Goal: Task Accomplishment & Management: Use online tool/utility

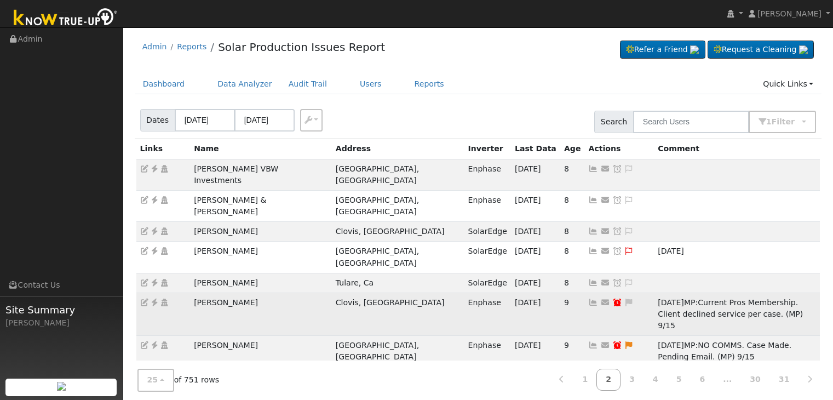
scroll to position [55, 0]
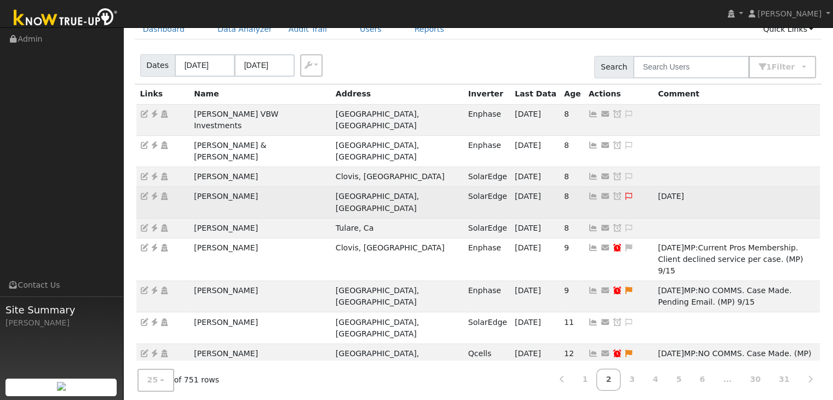
click at [153, 192] on icon at bounding box center [155, 196] width 10 height 8
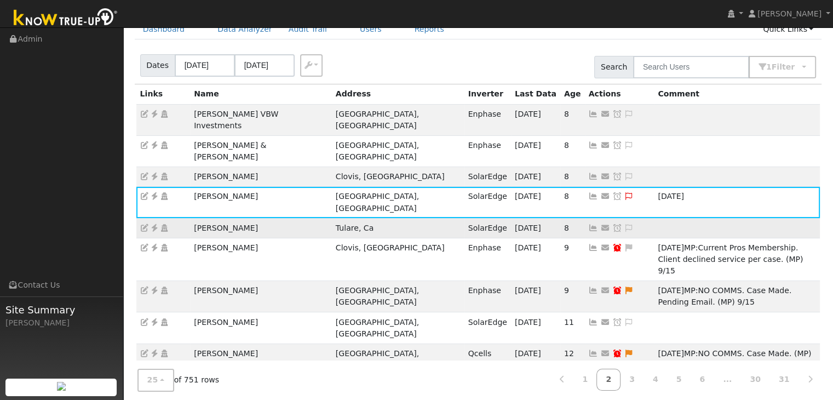
drag, startPoint x: 186, startPoint y: 193, endPoint x: 270, endPoint y: 192, distance: 83.3
click at [270, 218] on tr "Christopher Porter Tulare, Ca SolarEdge 09/09/25 8 Send Email... Copy a Link Re…" at bounding box center [478, 228] width 684 height 20
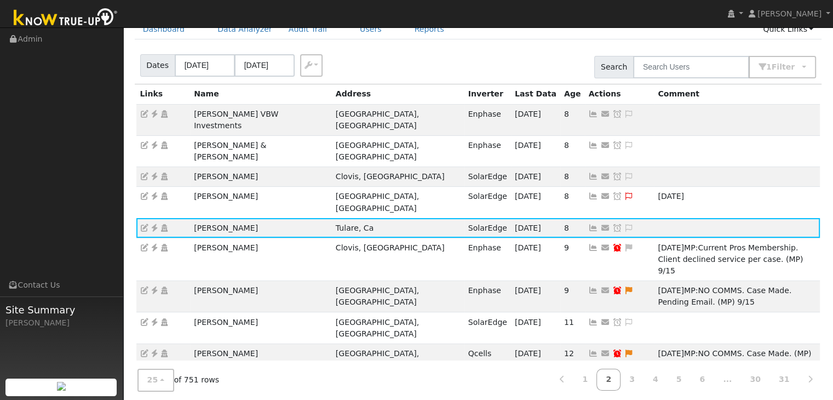
copy tr "Christopher Porter"
click at [157, 224] on icon at bounding box center [155, 228] width 10 height 8
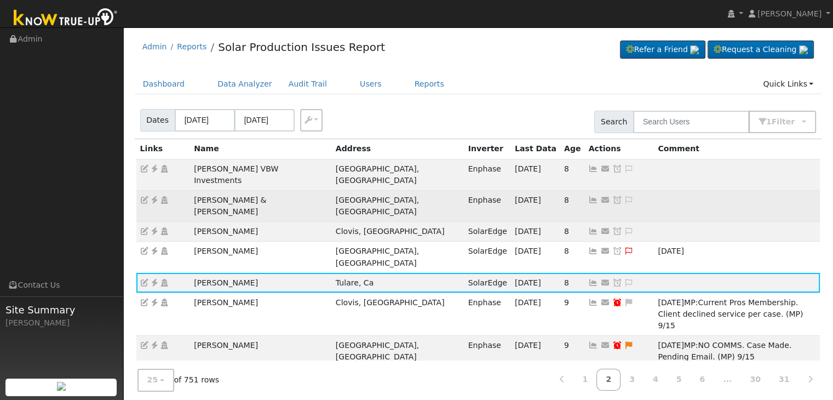
scroll to position [164, 0]
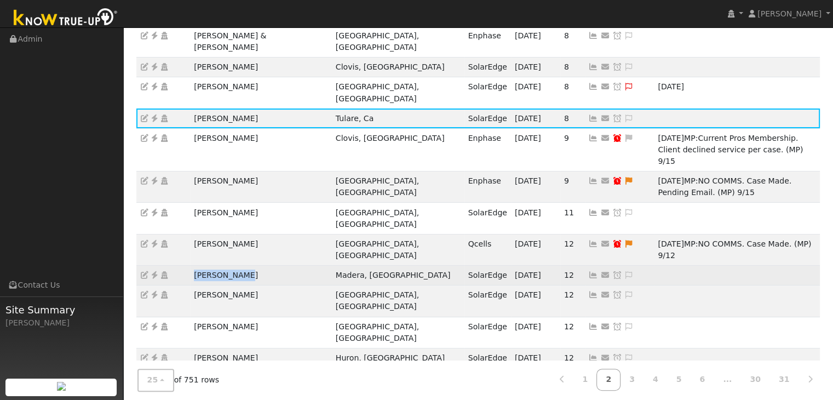
drag, startPoint x: 193, startPoint y: 193, endPoint x: 266, endPoint y: 196, distance: 72.9
click at [266, 266] on td "[PERSON_NAME]" at bounding box center [261, 276] width 142 height 20
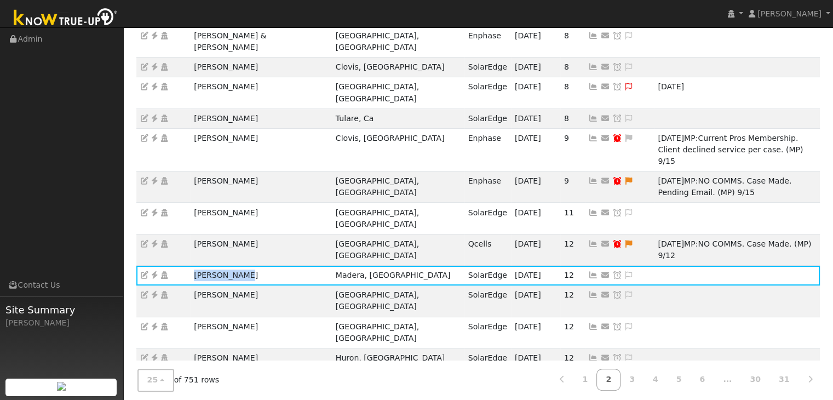
copy td "[PERSON_NAME]"
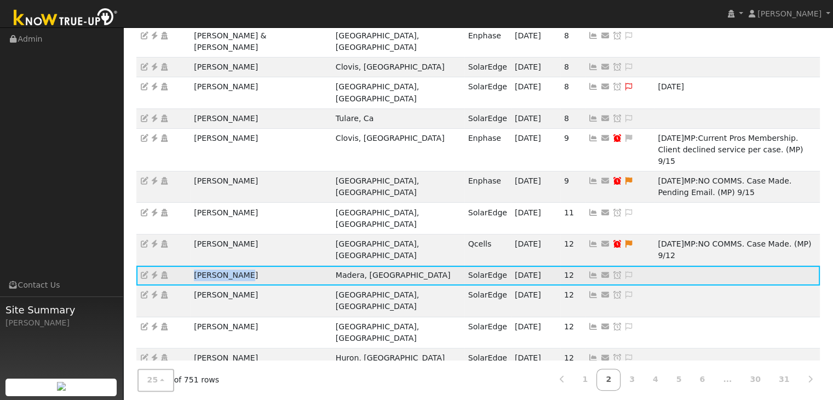
click at [153, 271] on icon at bounding box center [155, 275] width 10 height 8
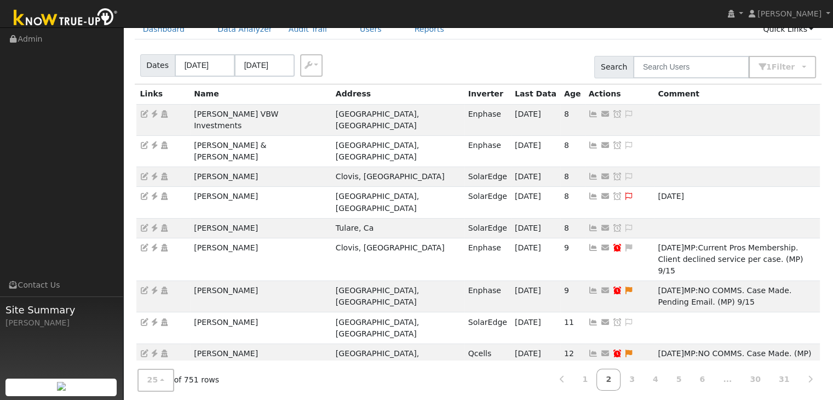
scroll to position [55, 0]
click at [517, 10] on nav "Mara Panganiban Mara Panganiban Profile My Company Help Center Terms Of Service…" at bounding box center [416, 14] width 833 height 28
click at [485, 11] on nav "Mara Panganiban Mara Panganiban Profile My Company Help Center Terms Of Service…" at bounding box center [416, 14] width 833 height 28
click at [463, 19] on nav "Mara Panganiban Mara Panganiban Profile My Company Help Center Terms Of Service…" at bounding box center [416, 14] width 833 height 28
click at [469, 16] on nav "Mara Panganiban Mara Panganiban Profile My Company Help Center Terms Of Service…" at bounding box center [416, 14] width 833 height 28
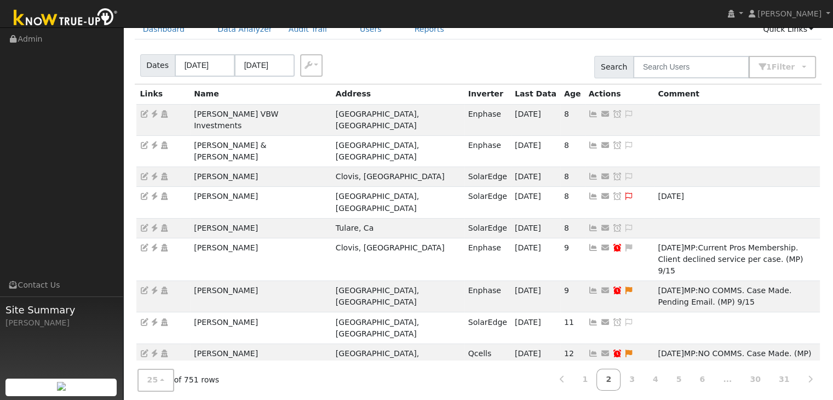
click at [451, 9] on nav "Mara Panganiban Mara Panganiban Profile My Company Help Center Terms Of Service…" at bounding box center [416, 14] width 833 height 28
click at [444, 10] on nav "Mara Panganiban Mara Panganiban Profile My Company Help Center Terms Of Service…" at bounding box center [416, 14] width 833 height 28
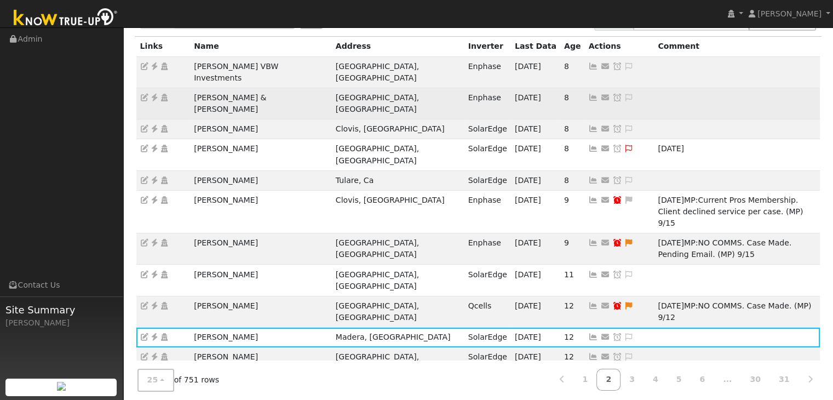
scroll to position [110, 0]
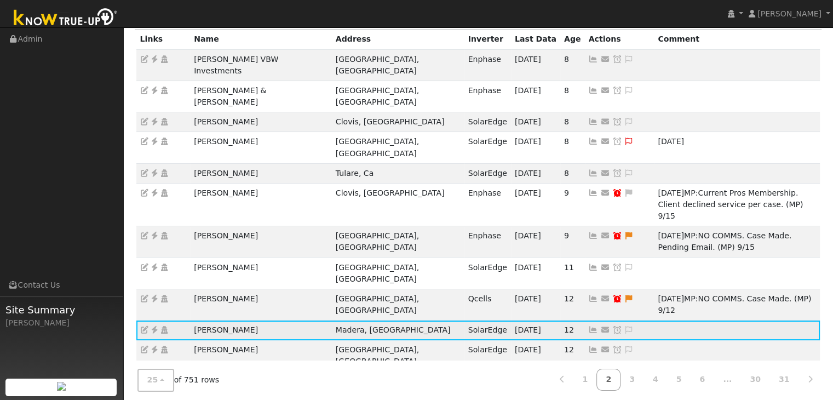
click at [156, 326] on icon at bounding box center [155, 330] width 10 height 8
click at [624, 326] on icon at bounding box center [629, 330] width 10 height 8
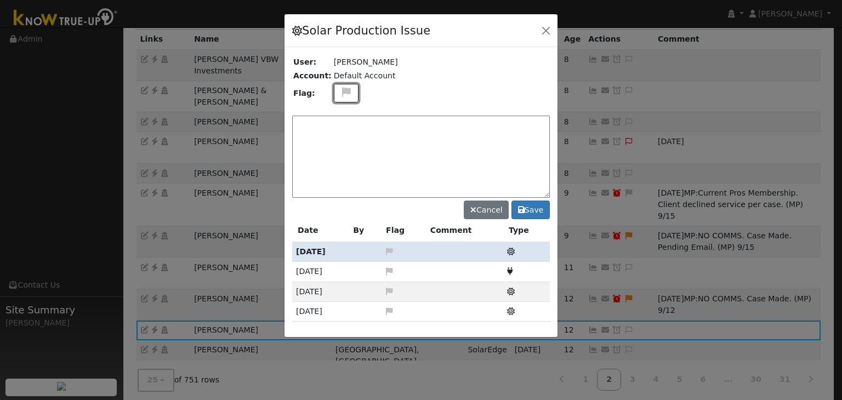
click at [340, 87] on icon at bounding box center [346, 92] width 13 height 10
click at [341, 128] on icon at bounding box center [345, 133] width 13 height 10
click at [319, 128] on textarea at bounding box center [420, 157] width 257 height 82
type textarea "N"
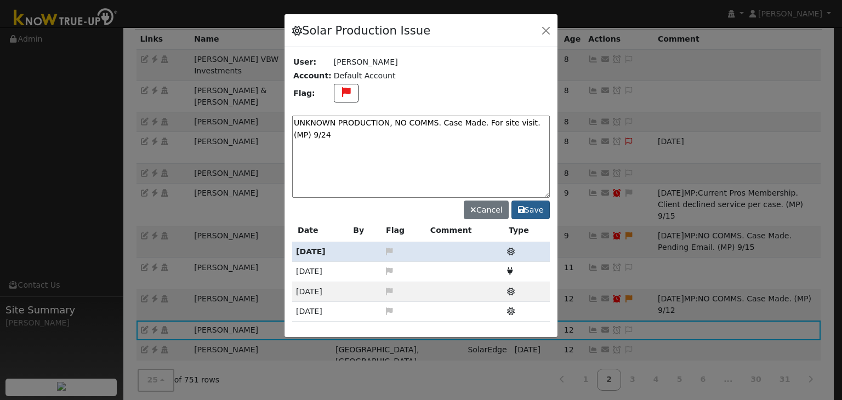
type textarea "UNKNOWN PRODUCTION, NO COMMS. Case Made. For site visit. (MP) 9/24"
click at [529, 213] on button "Save" at bounding box center [530, 210] width 38 height 19
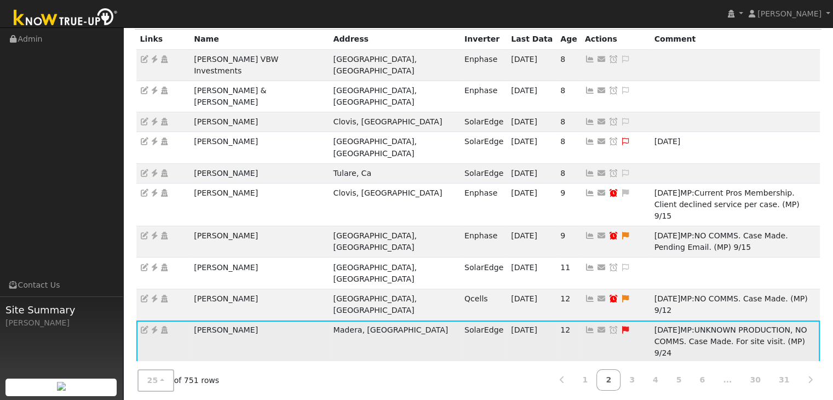
click at [609, 326] on icon at bounding box center [614, 330] width 10 height 8
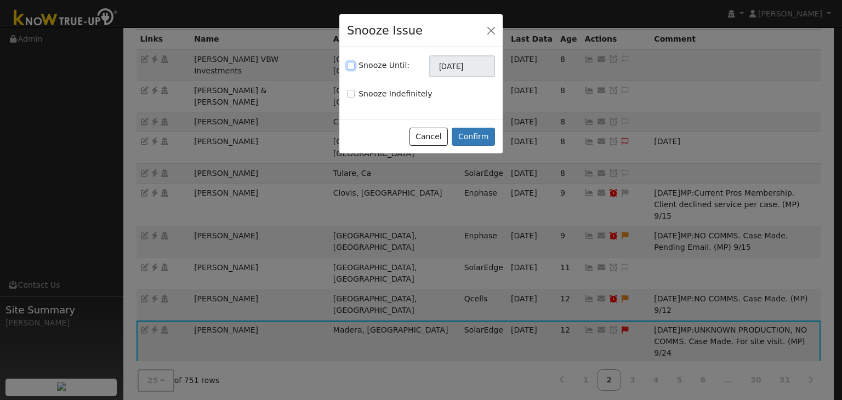
click at [353, 65] on input "Snooze Until:" at bounding box center [351, 66] width 8 height 8
checkbox input "true"
click at [495, 68] on div "Snooze Until: 10/24/2025" at bounding box center [420, 66] width 159 height 22
click at [476, 67] on input "[DATE]" at bounding box center [462, 66] width 66 height 22
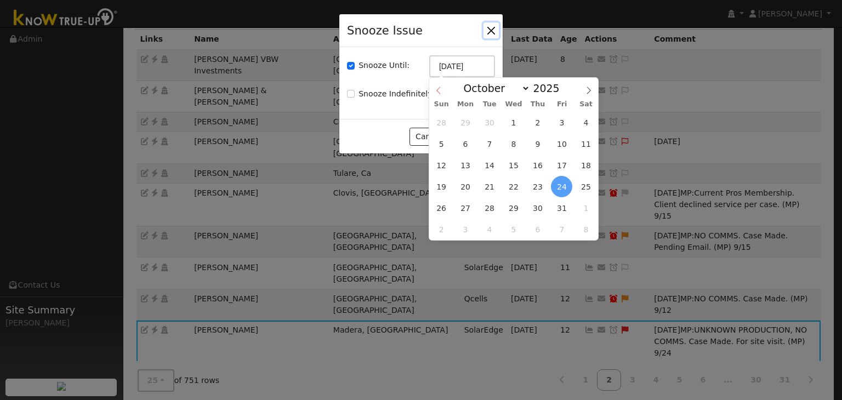
click at [433, 85] on span at bounding box center [438, 87] width 19 height 19
select select "8"
click at [516, 209] on span "1" at bounding box center [513, 207] width 21 height 21
type input "10/01/2025"
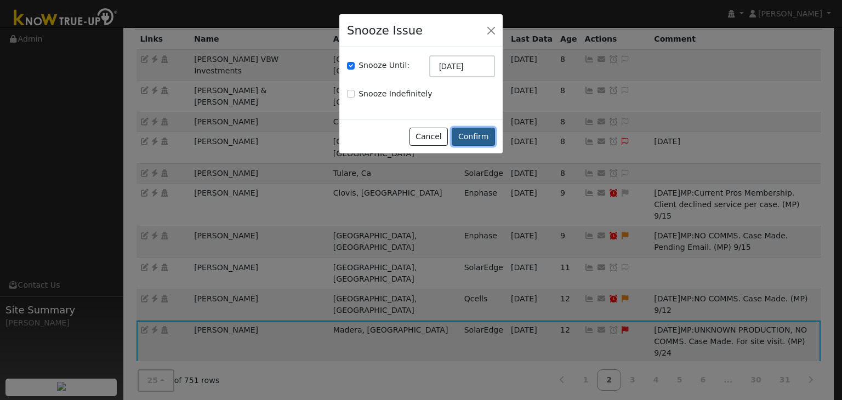
click at [467, 141] on button "Confirm" at bounding box center [472, 137] width 43 height 19
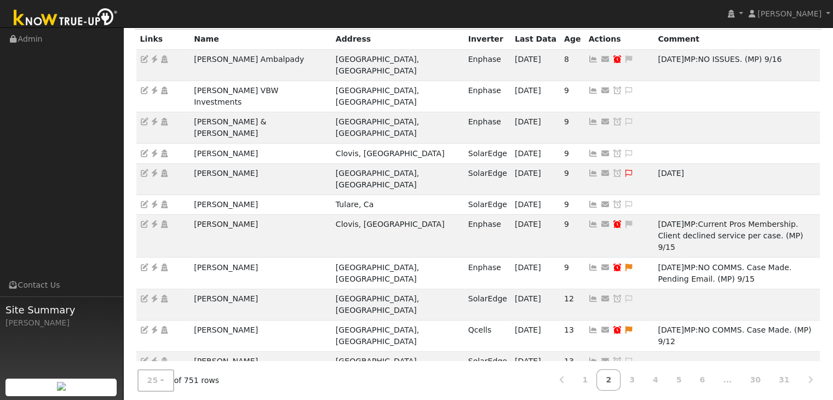
click at [73, 206] on ul "Navigation Admin Links Contact Us Site Summary Mara Panganiban" at bounding box center [61, 228] width 123 height 400
click at [153, 169] on icon at bounding box center [155, 173] width 10 height 8
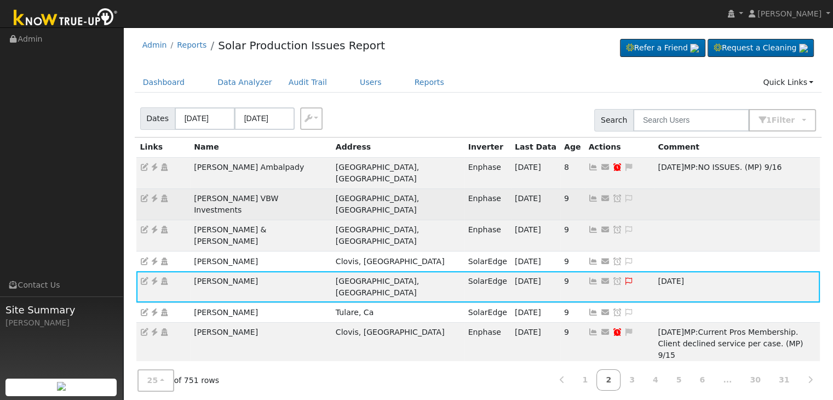
scroll to position [0, 0]
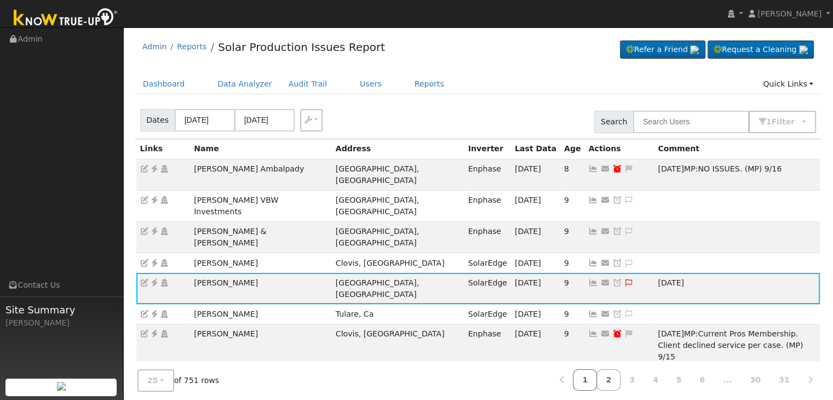
click at [597, 385] on link "1" at bounding box center [585, 379] width 24 height 21
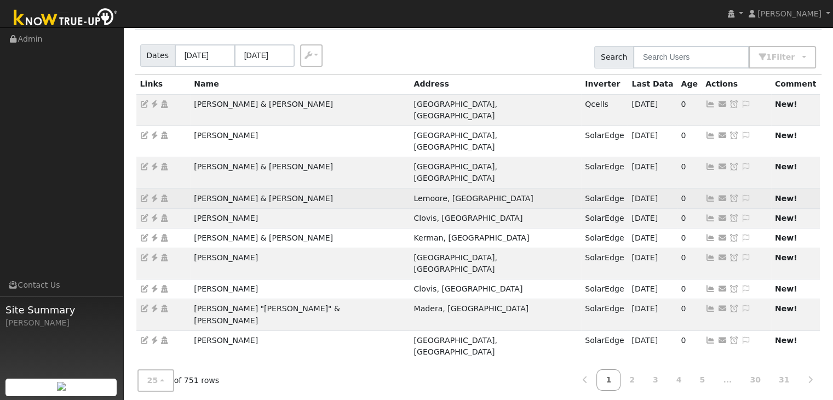
scroll to position [164, 0]
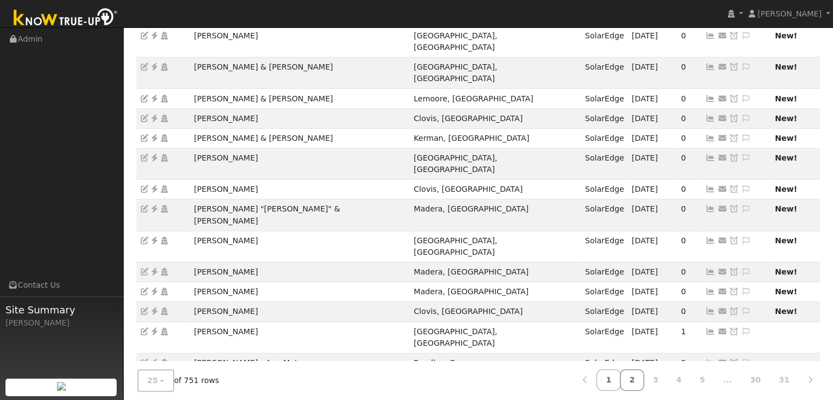
click at [644, 385] on link "2" at bounding box center [632, 379] width 24 height 21
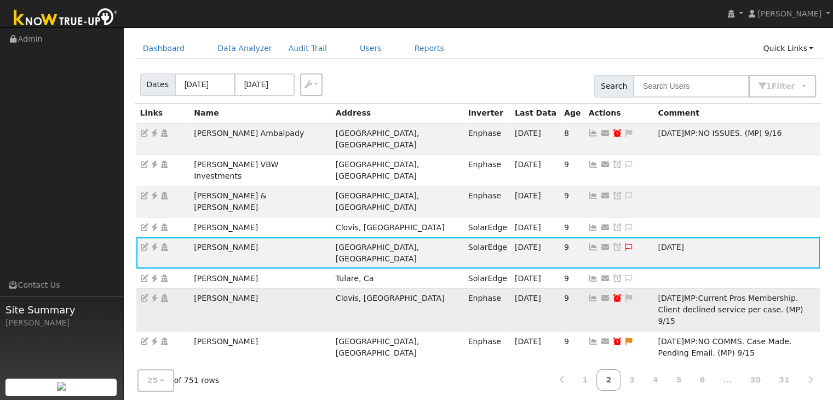
scroll to position [22, 0]
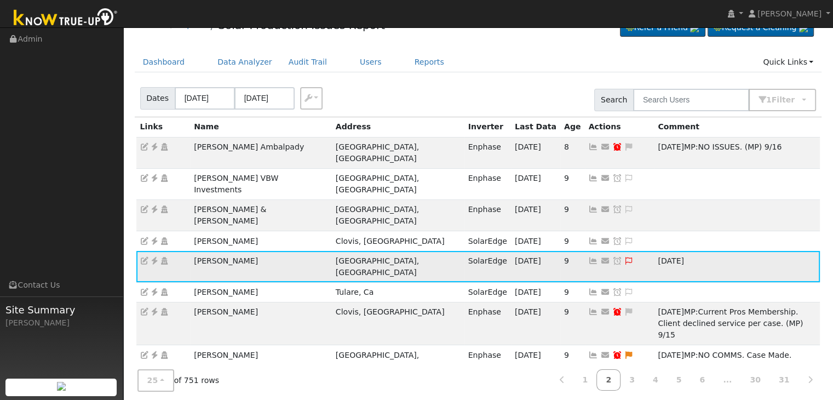
click at [624, 257] on icon at bounding box center [629, 261] width 10 height 8
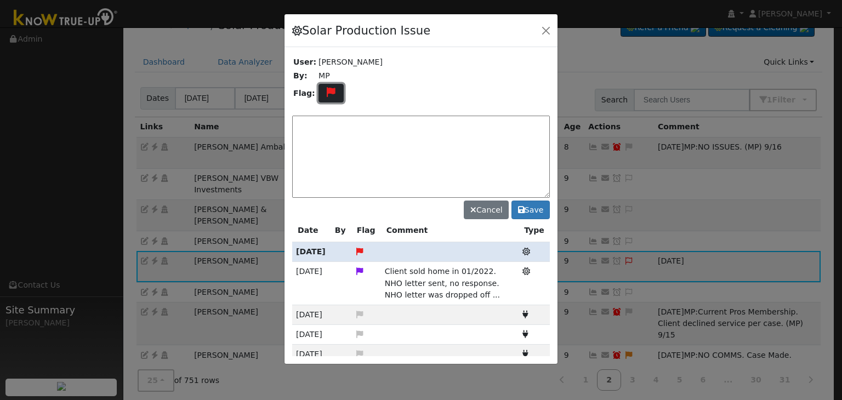
click at [329, 98] on button at bounding box center [330, 93] width 25 height 19
click at [327, 119] on icon at bounding box center [330, 121] width 13 height 10
click at [328, 131] on textarea at bounding box center [420, 157] width 257 height 82
click at [407, 122] on textarea "Multiple contacts atte" at bounding box center [420, 157] width 257 height 82
click at [326, 94] on icon at bounding box center [331, 92] width 13 height 10
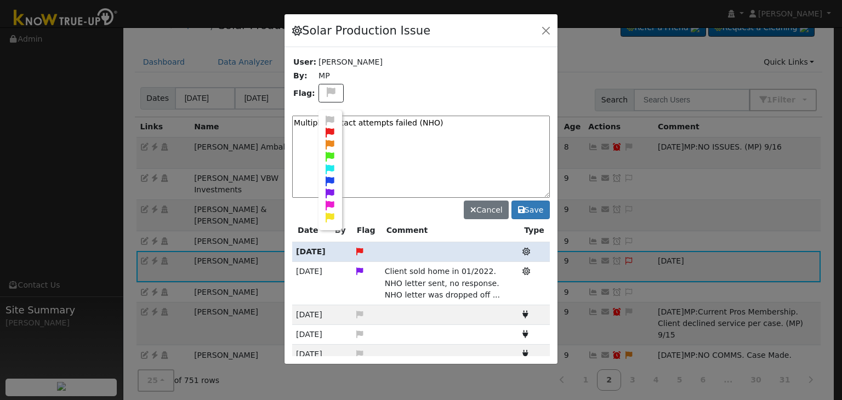
click at [327, 201] on icon at bounding box center [330, 206] width 13 height 10
click at [435, 133] on textarea "Multiple contact attempts failed (NHO)" at bounding box center [420, 157] width 257 height 82
click at [440, 118] on textarea "Multiple contact attempts failed (NHO)" at bounding box center [420, 157] width 257 height 82
type textarea "Multiple contact attempts failed (NHO) - (MP) 9/24"
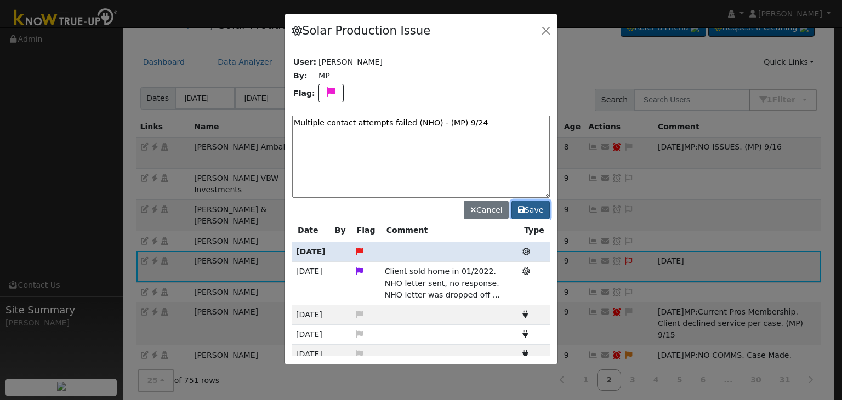
click at [532, 205] on button "Save" at bounding box center [530, 210] width 38 height 19
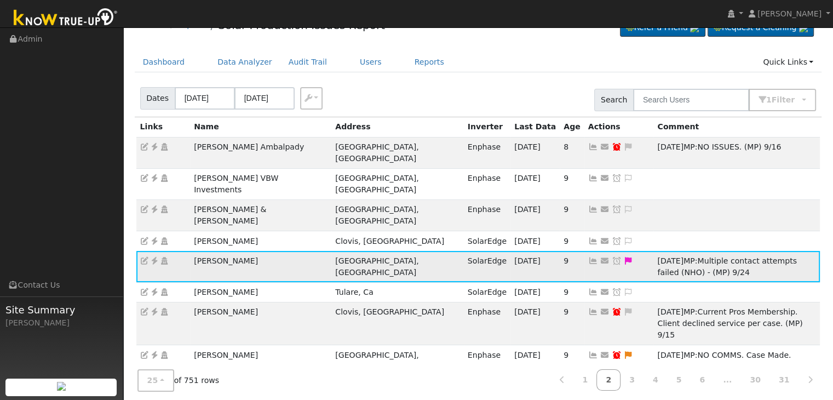
click at [612, 257] on icon at bounding box center [617, 261] width 10 height 8
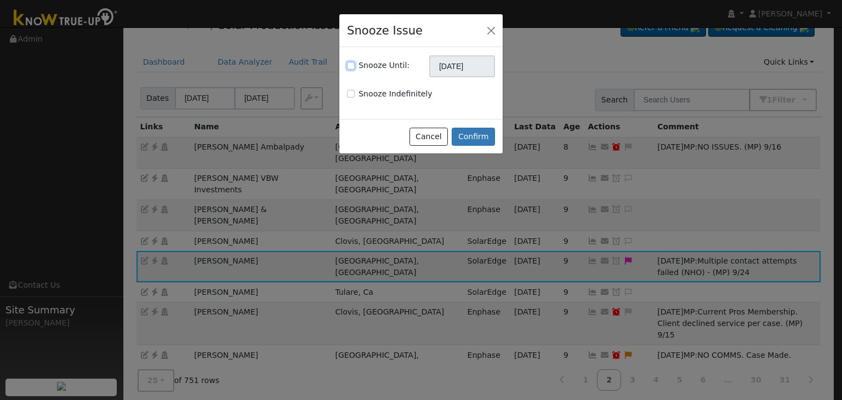
click at [352, 64] on input "Snooze Until:" at bounding box center [351, 66] width 8 height 8
checkbox input "true"
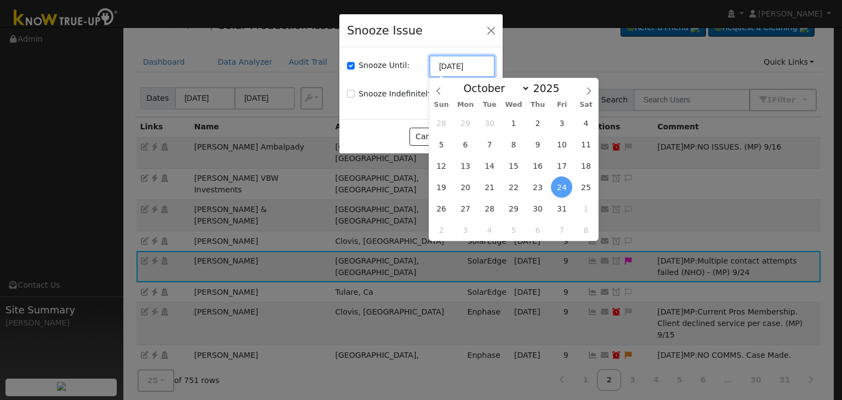
click at [447, 68] on input "[DATE]" at bounding box center [462, 66] width 66 height 22
click at [441, 88] on icon at bounding box center [438, 91] width 8 height 8
drag, startPoint x: 588, startPoint y: 90, endPoint x: 589, endPoint y: 96, distance: 5.6
click at [588, 91] on icon at bounding box center [589, 91] width 8 height 8
click at [439, 79] on span at bounding box center [438, 87] width 19 height 19
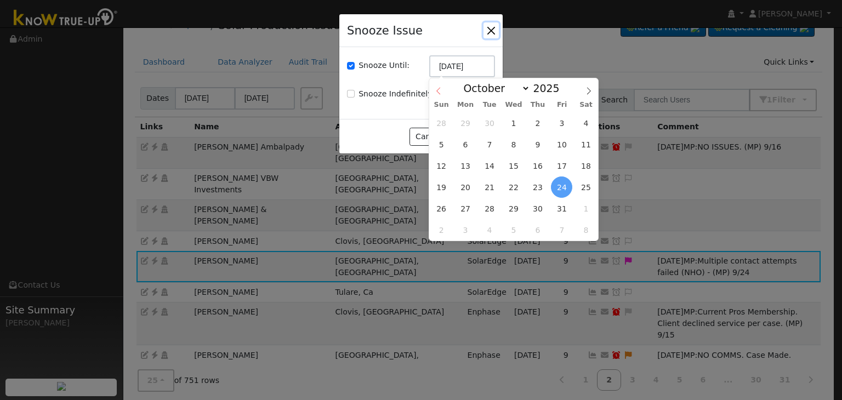
select select "8"
click at [515, 228] on span "8" at bounding box center [513, 229] width 21 height 21
type input "10/08/2025"
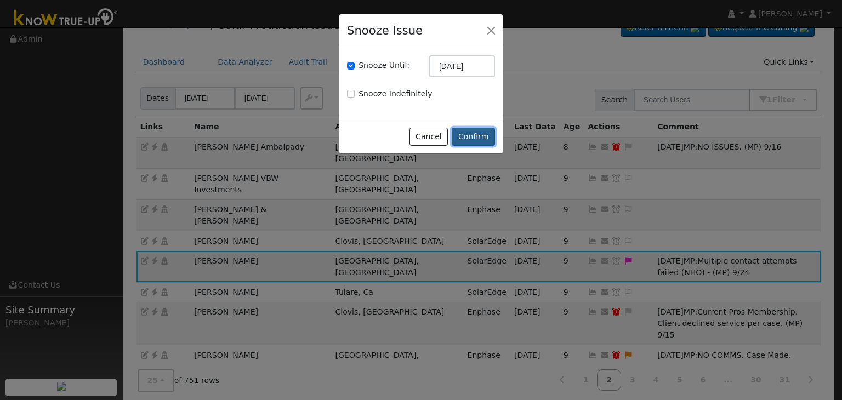
click at [484, 133] on button "Confirm" at bounding box center [472, 137] width 43 height 19
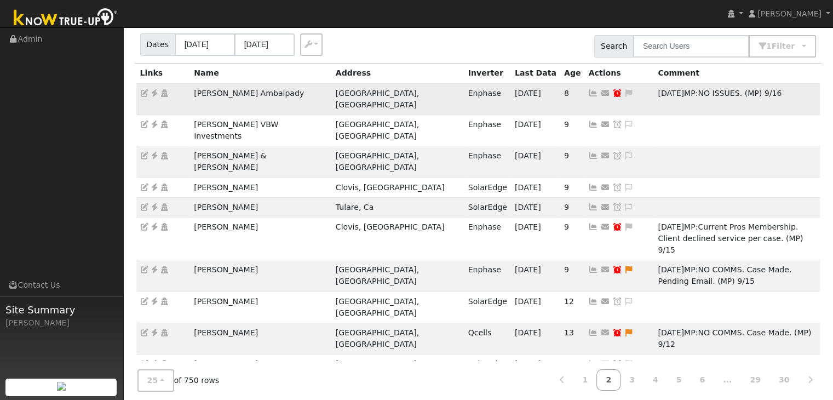
scroll to position [77, 0]
click at [452, 37] on div "Dates 09/21/2025 09/24/2025 Export CSV Search 1 Filter Include Leads Include No…" at bounding box center [478, 43] width 691 height 37
click at [430, 40] on div "Dates 09/21/2025 09/24/2025 Export CSV Search 1 Filter Include Leads Include No…" at bounding box center [478, 43] width 691 height 37
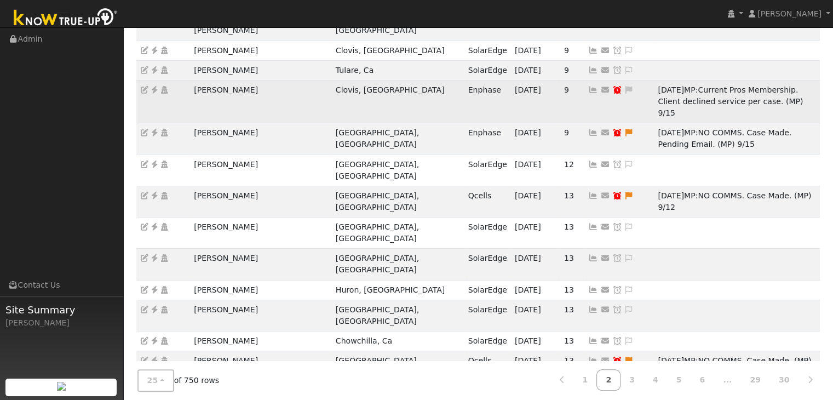
scroll to position [55, 0]
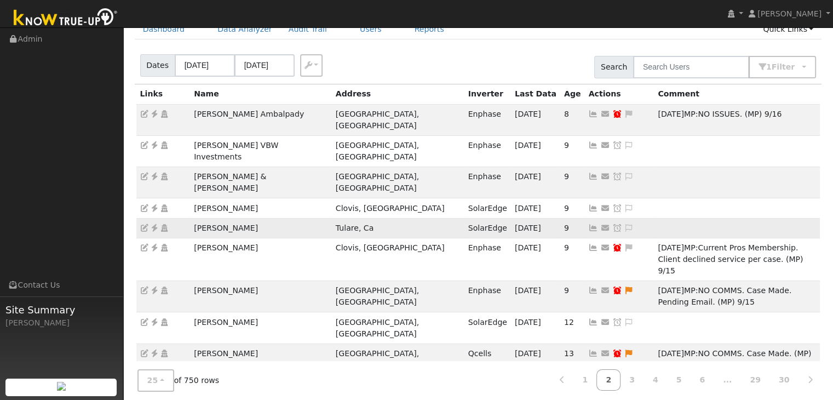
click at [152, 224] on icon at bounding box center [155, 228] width 10 height 8
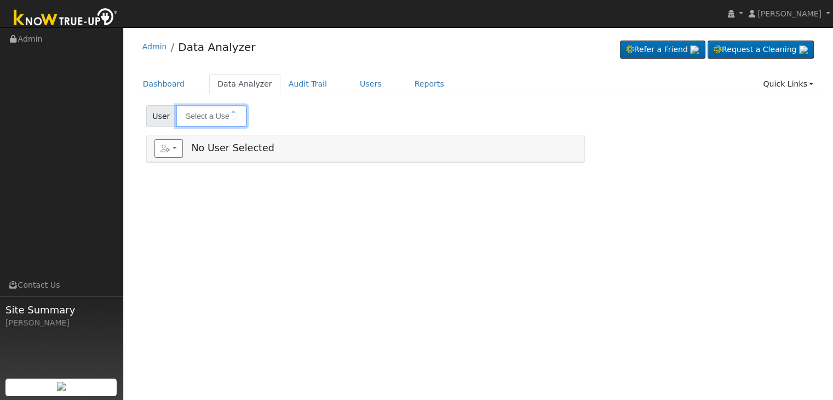
type input "[PERSON_NAME]"
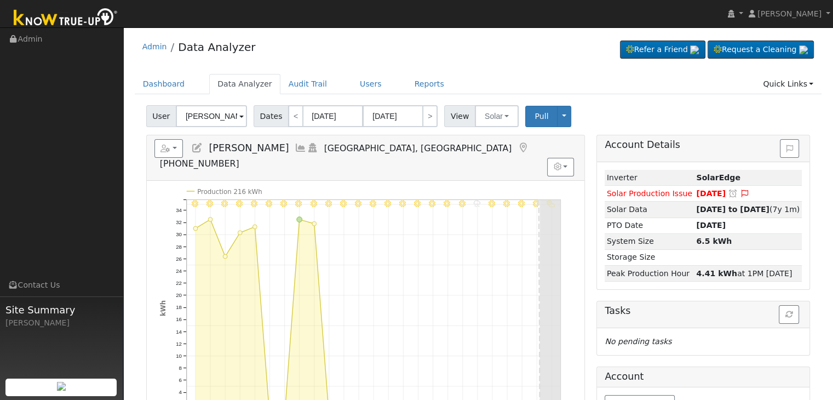
click at [517, 145] on icon at bounding box center [523, 148] width 12 height 10
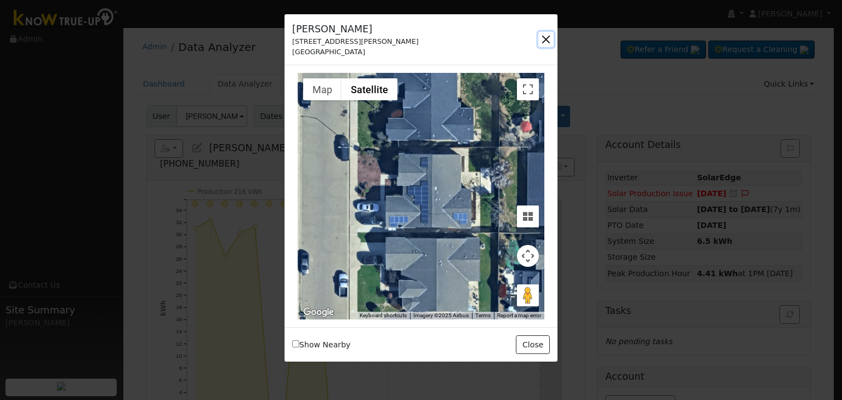
click at [546, 39] on button "button" at bounding box center [545, 39] width 15 height 15
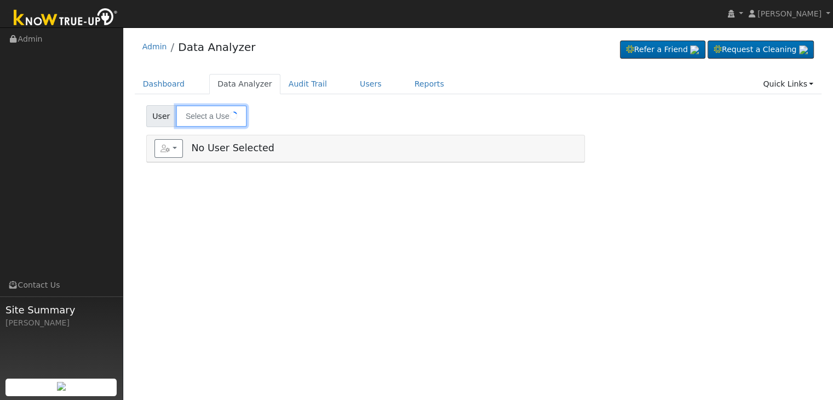
type input "[PERSON_NAME]"
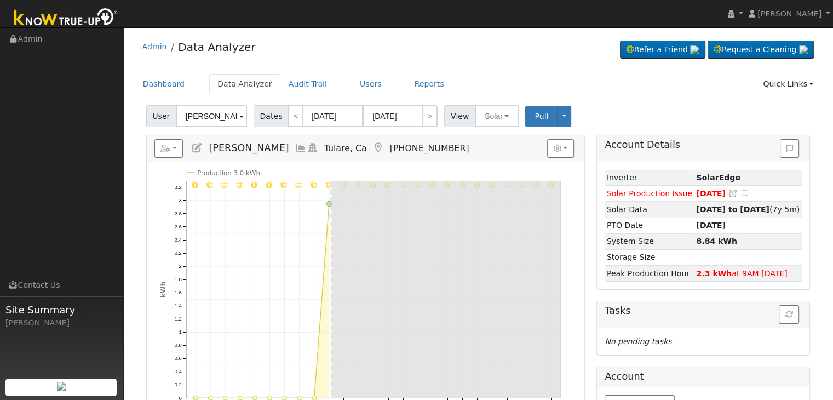
click at [373, 144] on icon at bounding box center [379, 148] width 12 height 10
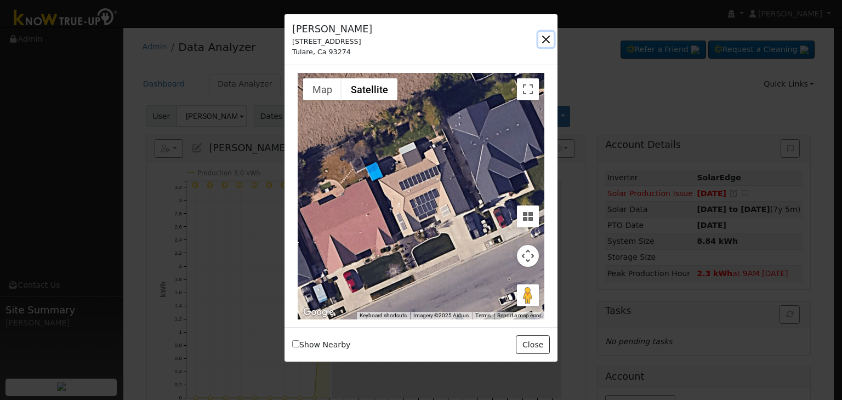
click at [545, 33] on button "button" at bounding box center [545, 39] width 15 height 15
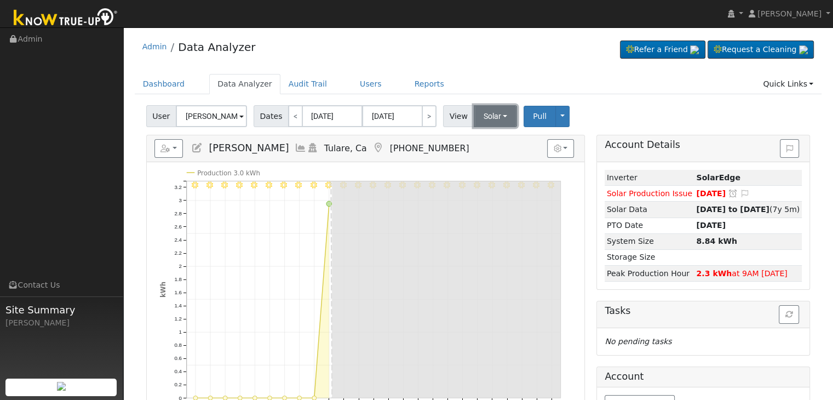
click at [497, 114] on button "Solar" at bounding box center [496, 116] width 44 height 22
click at [491, 138] on link "Utility" at bounding box center [510, 140] width 76 height 15
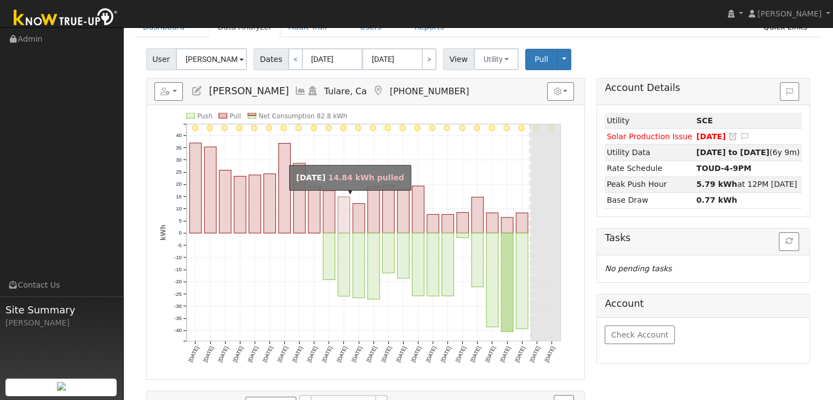
scroll to position [55, 0]
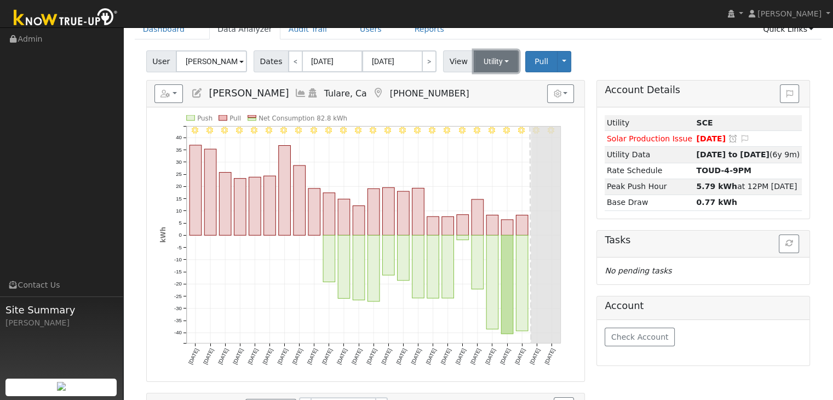
click at [485, 60] on button "Utility" at bounding box center [496, 61] width 45 height 22
click at [483, 100] on link "Solar" at bounding box center [510, 101] width 76 height 15
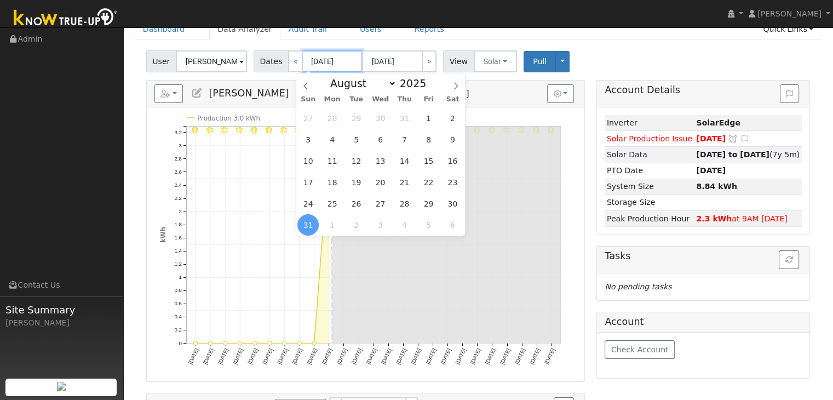
click at [318, 64] on input "[DATE]" at bounding box center [332, 61] width 60 height 22
click at [456, 90] on icon at bounding box center [456, 86] width 8 height 8
select select "8"
click at [451, 125] on span "6" at bounding box center [452, 117] width 21 height 21
type input "09/06/2025"
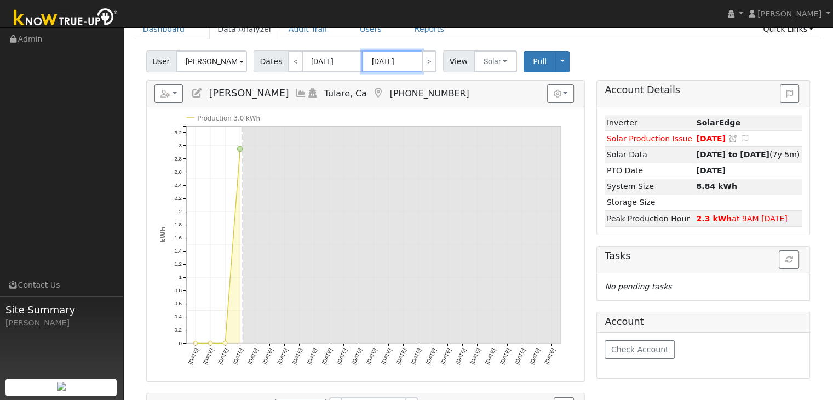
click at [397, 63] on input "09/30/2025" at bounding box center [392, 61] width 60 height 22
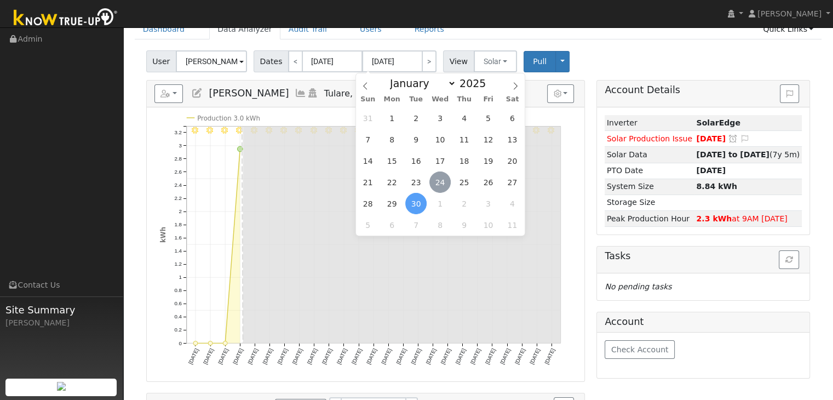
click at [445, 180] on span "24" at bounding box center [440, 181] width 21 height 21
type input "[DATE]"
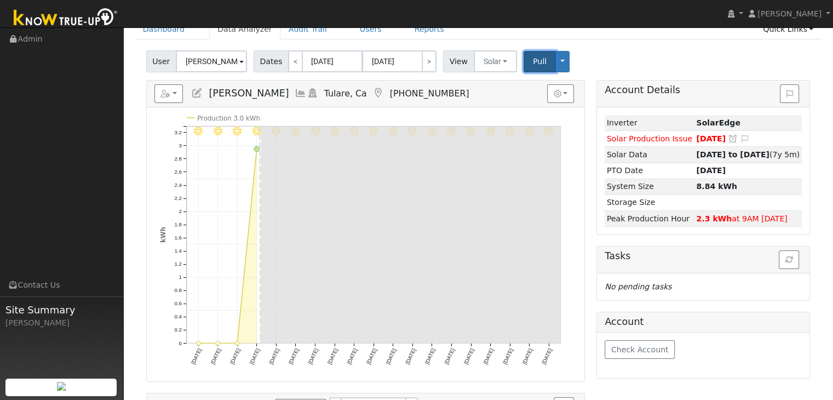
click at [533, 62] on span "Pull" at bounding box center [540, 61] width 14 height 9
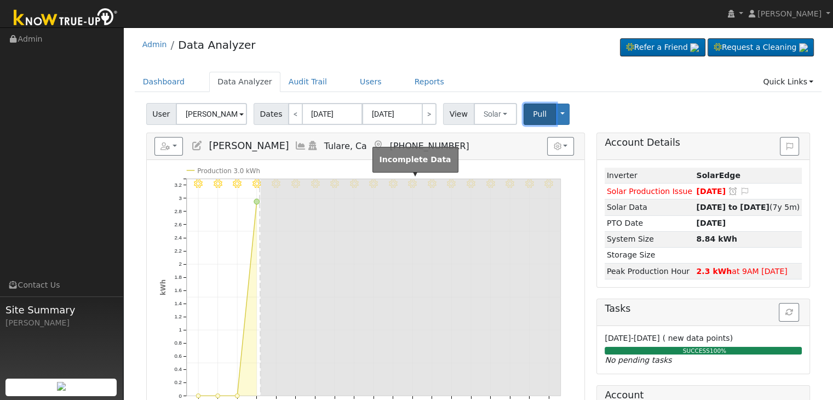
scroll to position [0, 0]
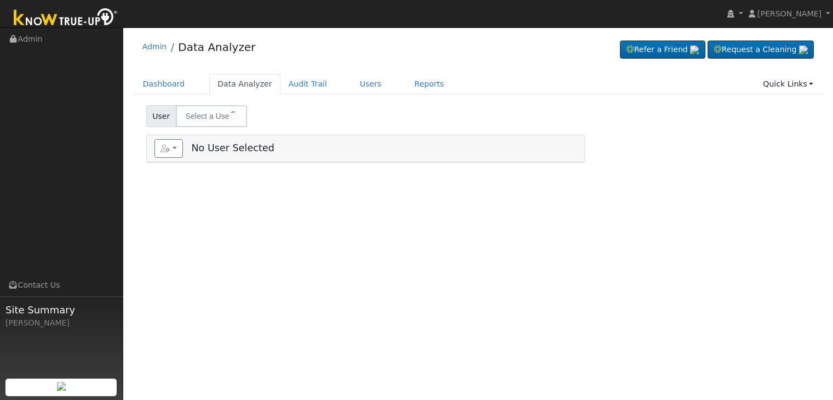
type input "[PERSON_NAME]"
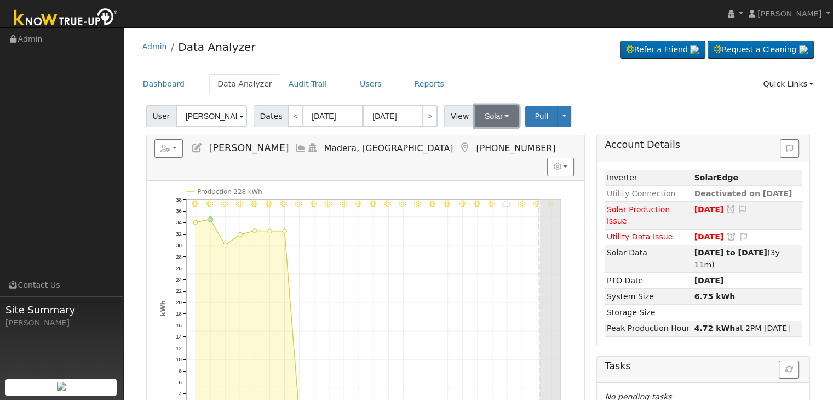
click at [479, 115] on button "Solar" at bounding box center [497, 116] width 44 height 22
click at [486, 139] on link "Utility" at bounding box center [511, 140] width 76 height 15
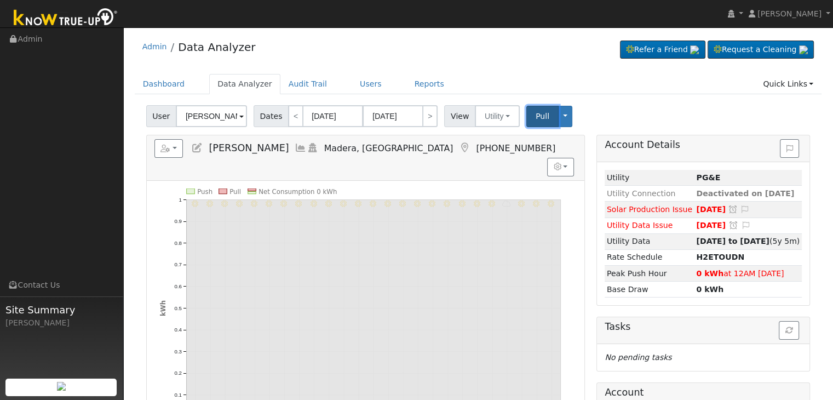
click at [536, 114] on span "Pull" at bounding box center [543, 116] width 14 height 9
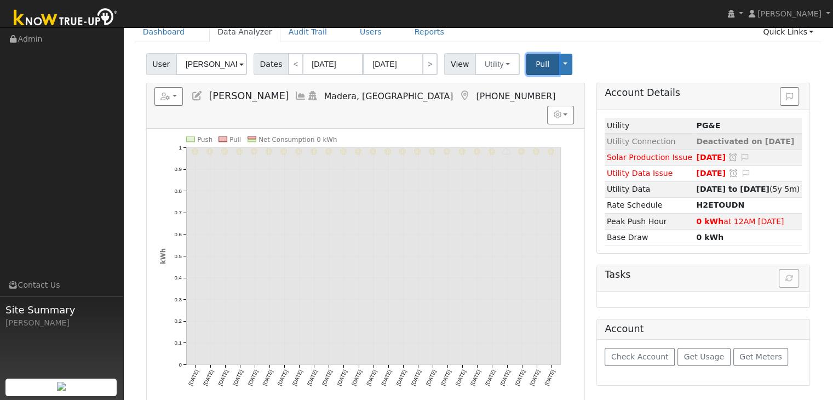
scroll to position [55, 0]
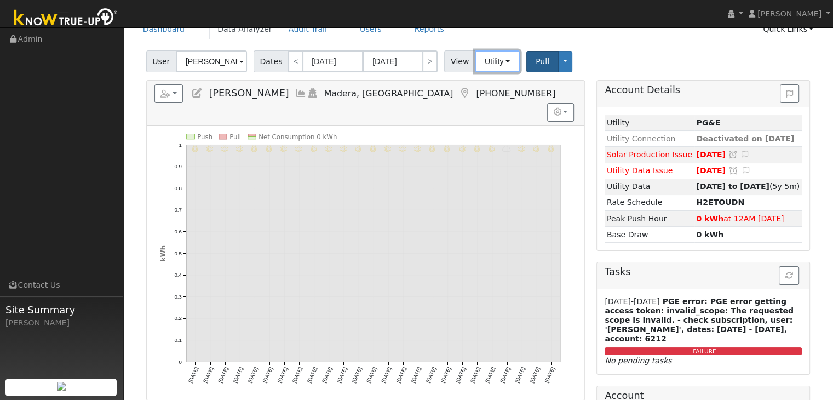
drag, startPoint x: 496, startPoint y: 62, endPoint x: 503, endPoint y: 104, distance: 42.2
click at [496, 62] on button "Utility" at bounding box center [497, 61] width 45 height 22
click at [496, 97] on link "Solar" at bounding box center [511, 101] width 76 height 15
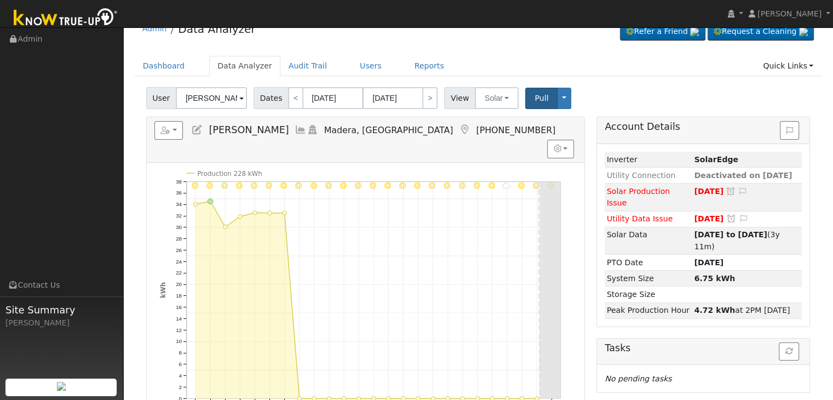
scroll to position [0, 0]
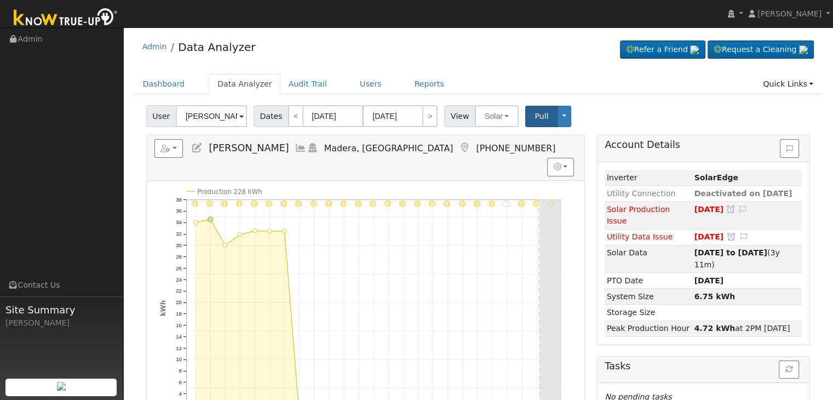
click at [459, 144] on icon at bounding box center [465, 148] width 12 height 10
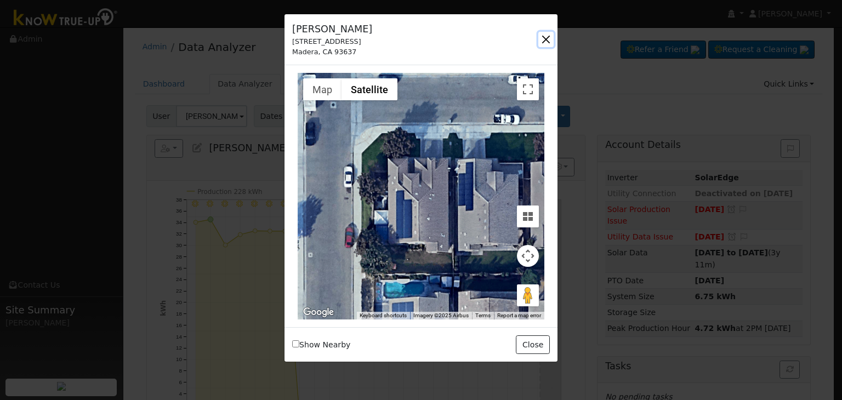
click at [545, 44] on button "button" at bounding box center [545, 39] width 15 height 15
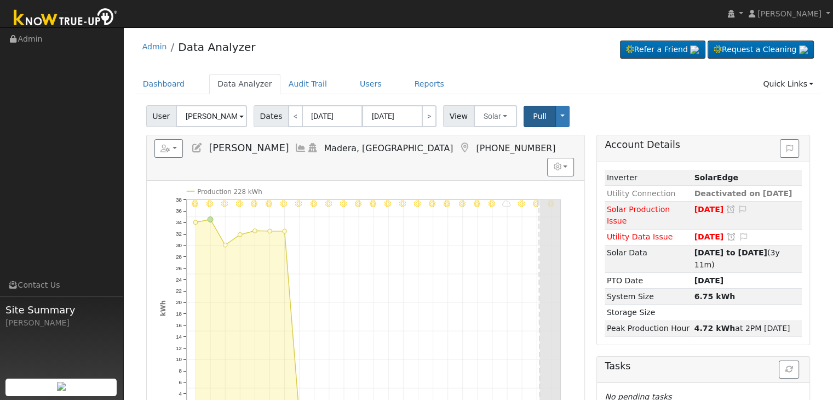
click at [459, 145] on icon at bounding box center [465, 148] width 12 height 10
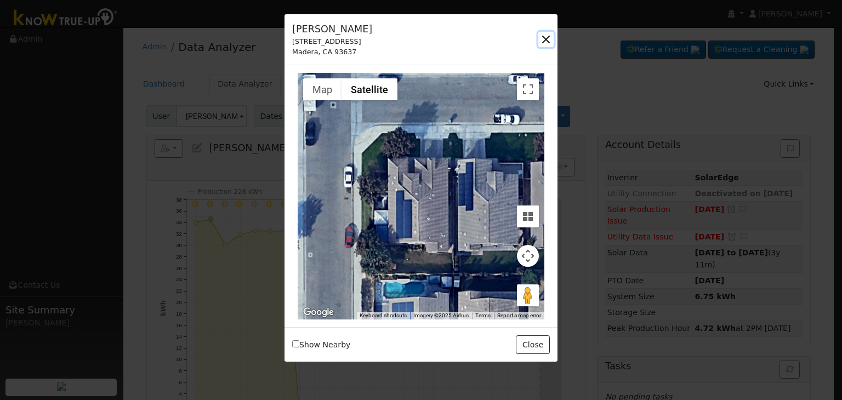
click at [546, 39] on button "button" at bounding box center [545, 39] width 15 height 15
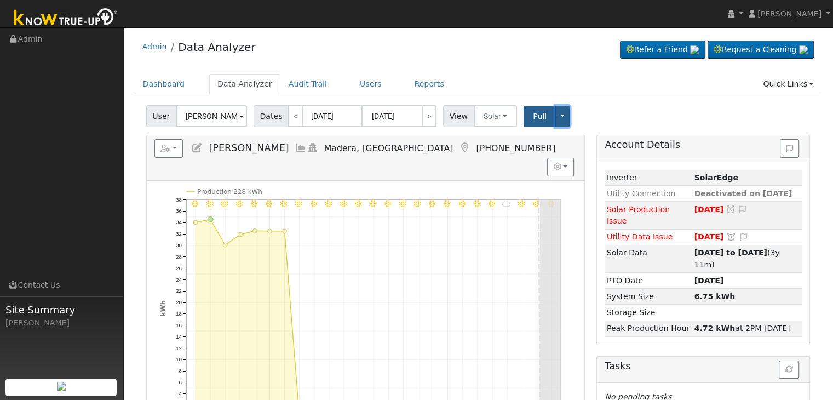
click at [556, 115] on button "Toggle Dropdown" at bounding box center [563, 116] width 14 height 21
click at [524, 54] on div "Admin Data Analyzer Refer a Friend Request a Cleaning" at bounding box center [479, 49] width 688 height 33
click at [491, 108] on button "Solar" at bounding box center [496, 116] width 44 height 22
click at [484, 140] on link "Utility" at bounding box center [510, 140] width 76 height 15
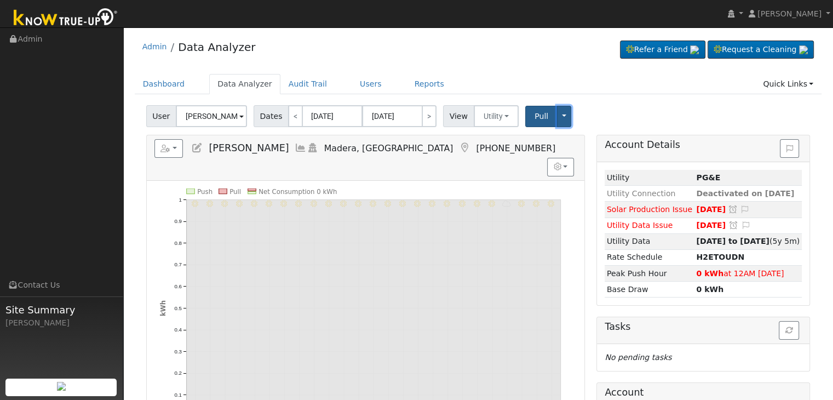
click at [557, 115] on button "Toggle Dropdown" at bounding box center [564, 116] width 14 height 21
click at [481, 153] on h5 "Reports Scenario Health Check Energy Audit Account Timeline User Audit Trail In…" at bounding box center [365, 148] width 422 height 19
click at [490, 112] on button "Utility" at bounding box center [496, 116] width 45 height 22
click at [487, 158] on link "Solar" at bounding box center [510, 155] width 76 height 15
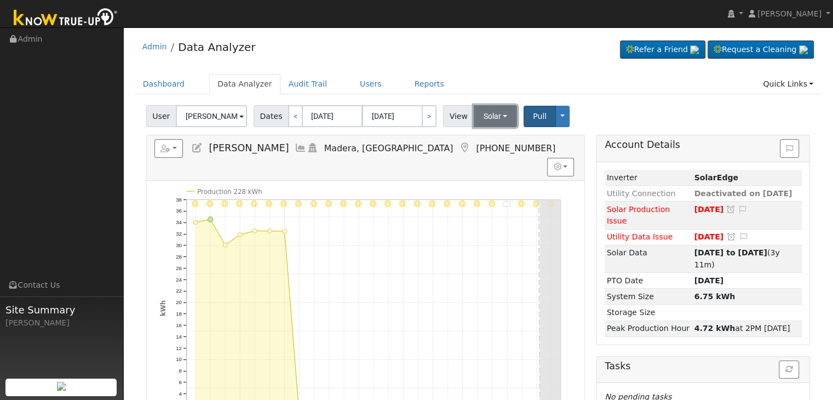
click at [489, 121] on button "Solar" at bounding box center [496, 116] width 44 height 22
click at [489, 141] on link "Utility" at bounding box center [510, 140] width 76 height 15
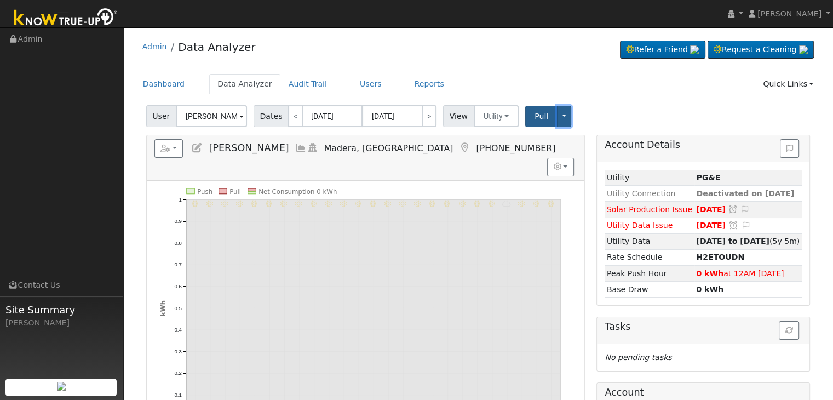
click at [557, 119] on button "Toggle Dropdown" at bounding box center [564, 116] width 14 height 21
click at [576, 202] on link "Disconnect Utility" at bounding box center [597, 202] width 83 height 15
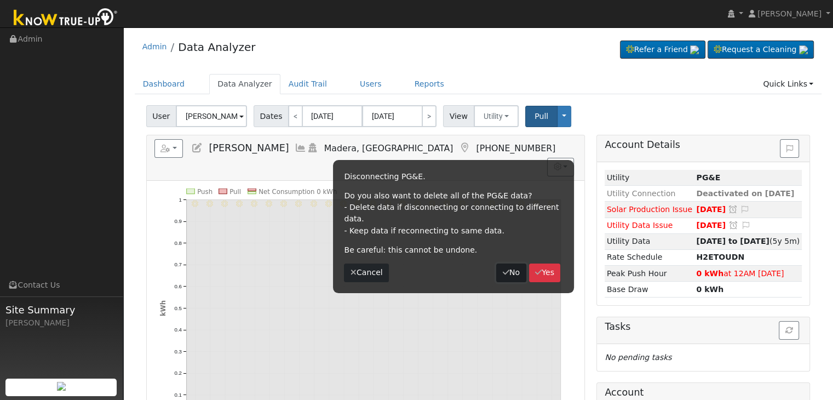
click at [512, 264] on button "No" at bounding box center [511, 273] width 30 height 19
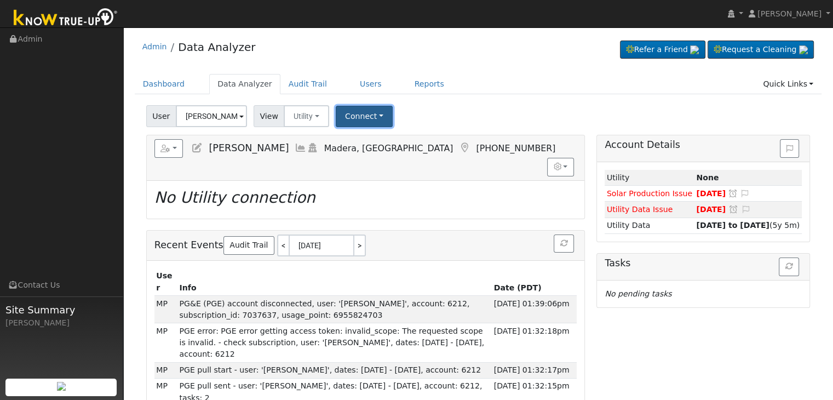
click at [370, 118] on button "Connect" at bounding box center [364, 116] width 57 height 21
click at [375, 140] on link "Select a Provider" at bounding box center [378, 140] width 85 height 15
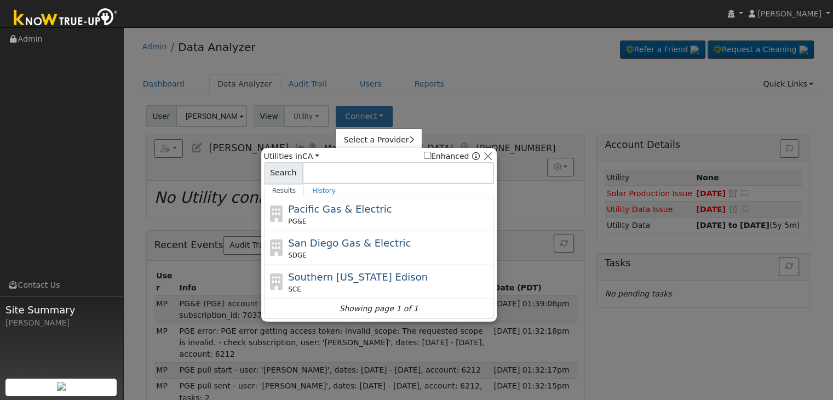
click at [335, 214] on span "Pacific Gas & Electric" at bounding box center [340, 209] width 104 height 12
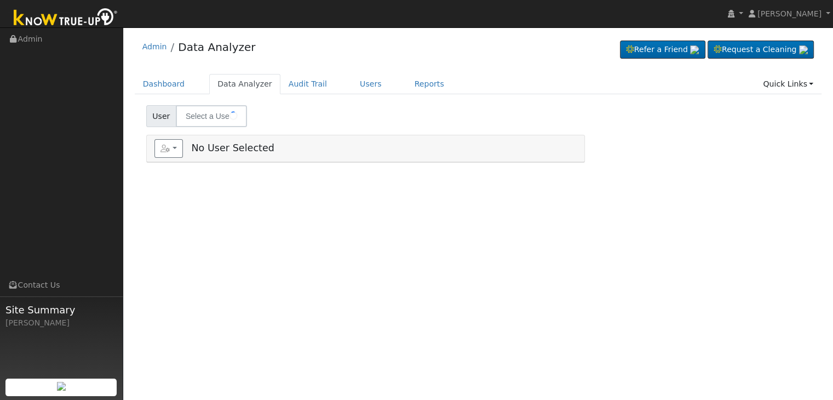
type input "[PERSON_NAME]"
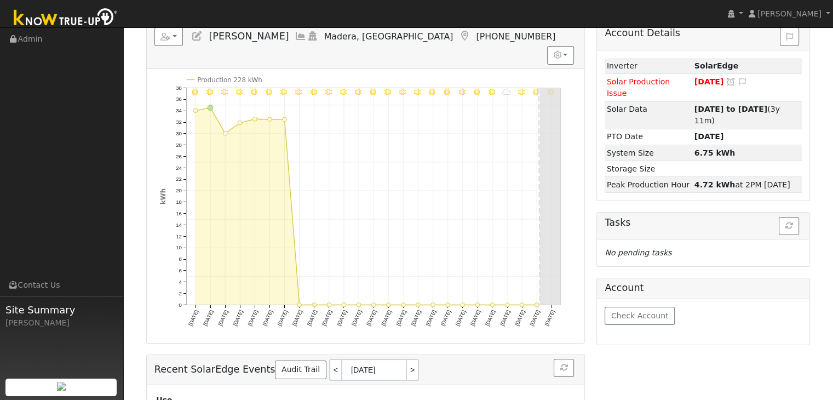
scroll to position [110, 0]
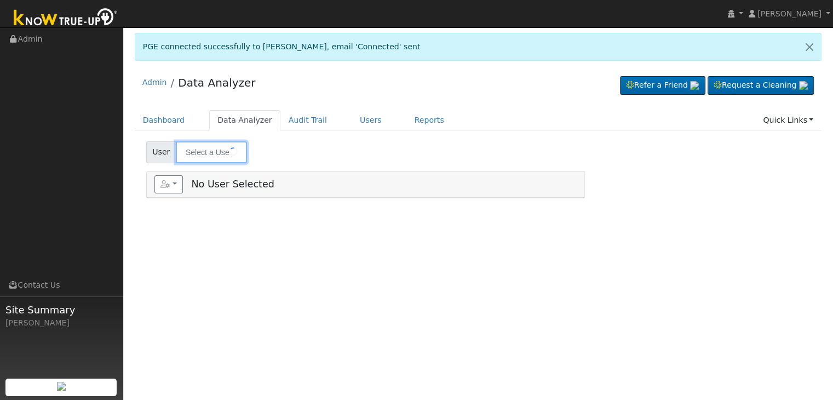
type input "Thomas Dulin"
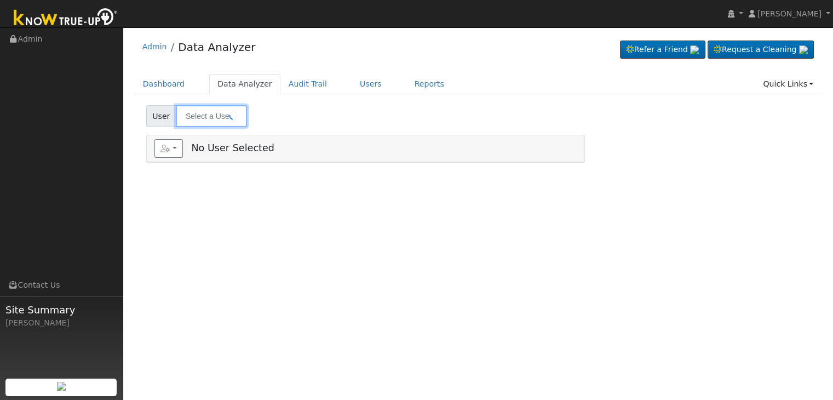
type input "[PERSON_NAME]"
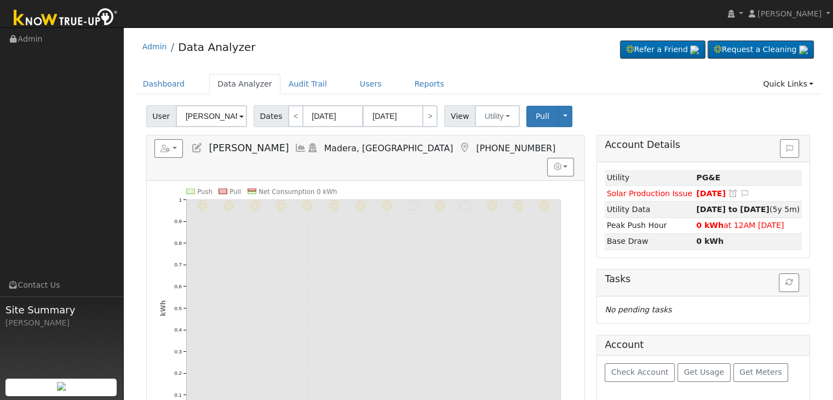
click at [196, 150] on icon at bounding box center [197, 148] width 12 height 10
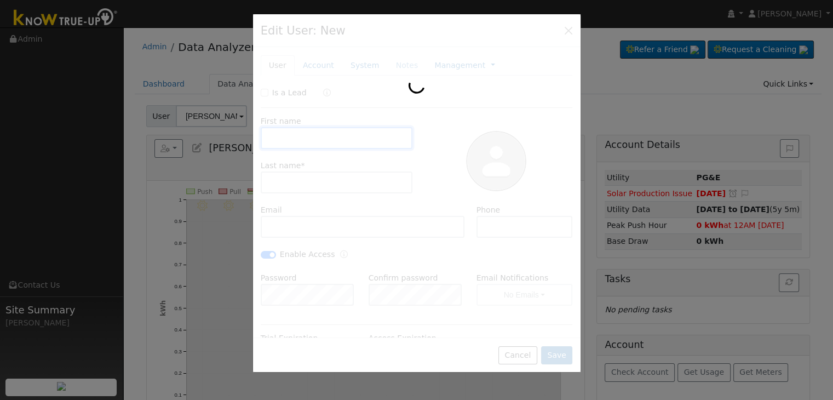
type input "[PERSON_NAME]"
type input "[PERSON_NAME][EMAIL_ADDRESS][DOMAIN_NAME]"
type input "[PHONE_NUMBER]"
checkbox input "true"
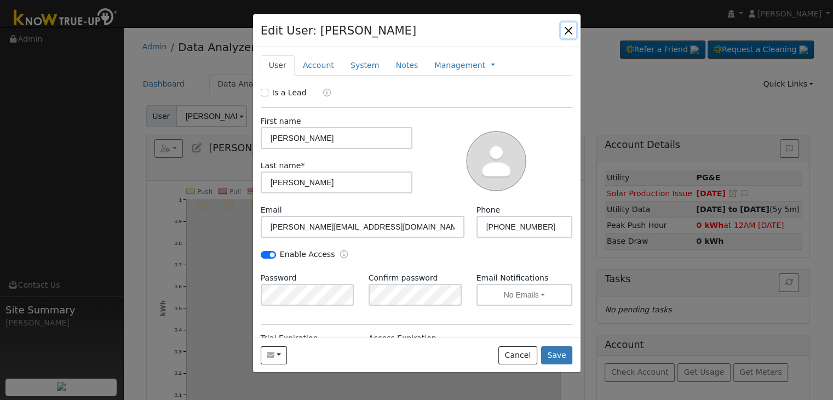
click at [570, 26] on button "button" at bounding box center [568, 29] width 15 height 15
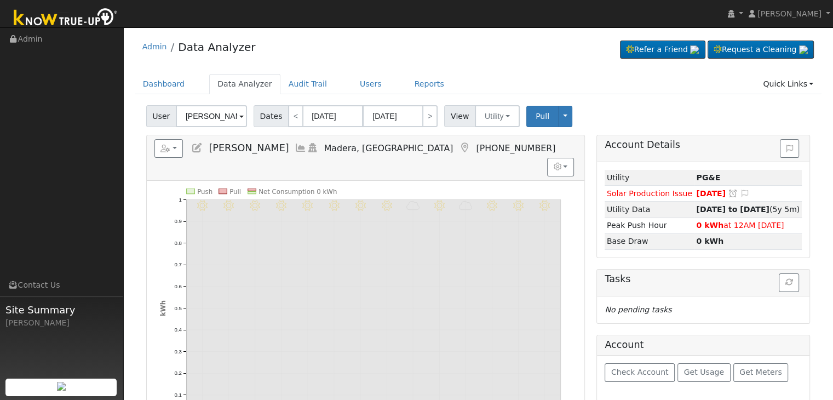
click at [487, 181] on div "9/23 - Clear 9/22 - Clear 9/21 - Clear 9/20 - Cloudy 9/19 - MostlyClear 9/18 - …" at bounding box center [366, 318] width 438 height 274
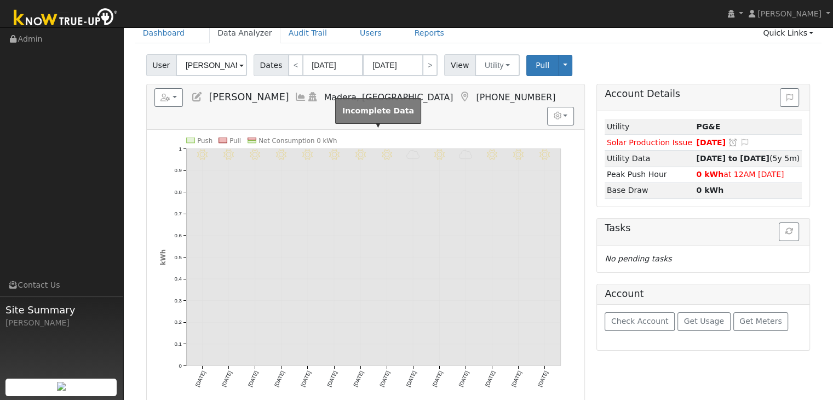
scroll to position [55, 0]
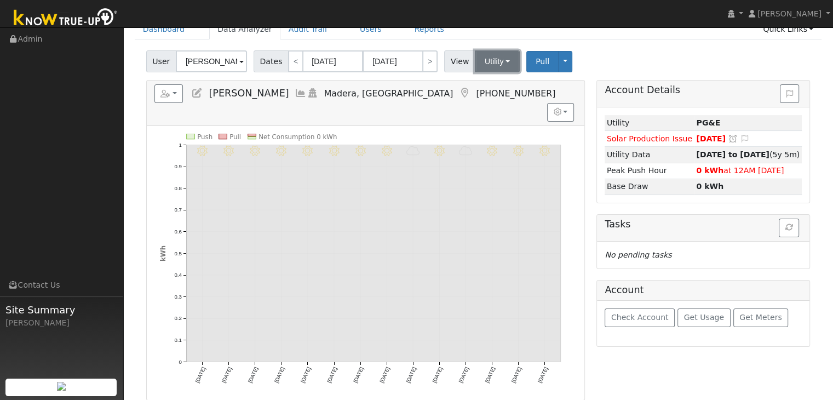
click at [489, 59] on button "Utility" at bounding box center [497, 61] width 45 height 22
click at [495, 100] on link "Solar" at bounding box center [511, 101] width 76 height 15
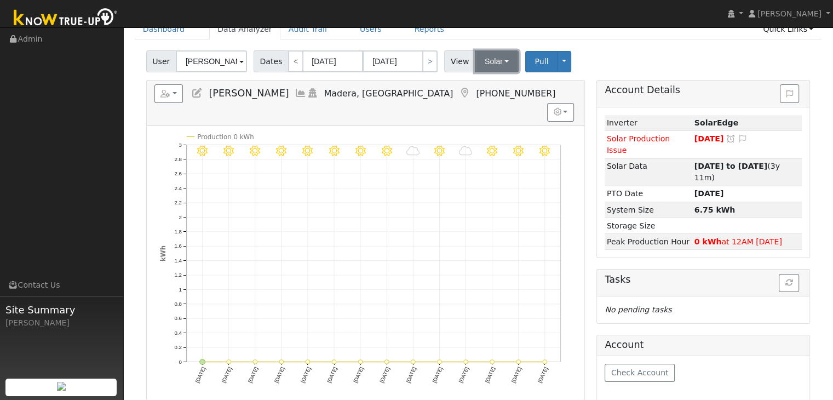
click at [490, 64] on button "Solar" at bounding box center [497, 61] width 44 height 22
click at [489, 85] on link "Utility" at bounding box center [511, 85] width 76 height 15
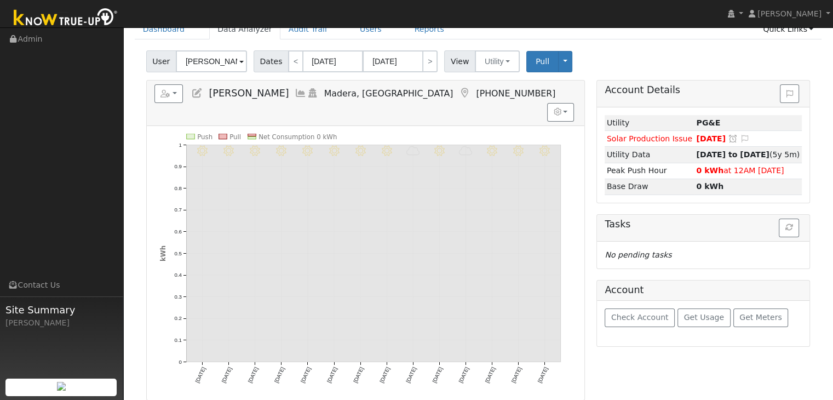
click at [197, 92] on icon at bounding box center [197, 93] width 12 height 10
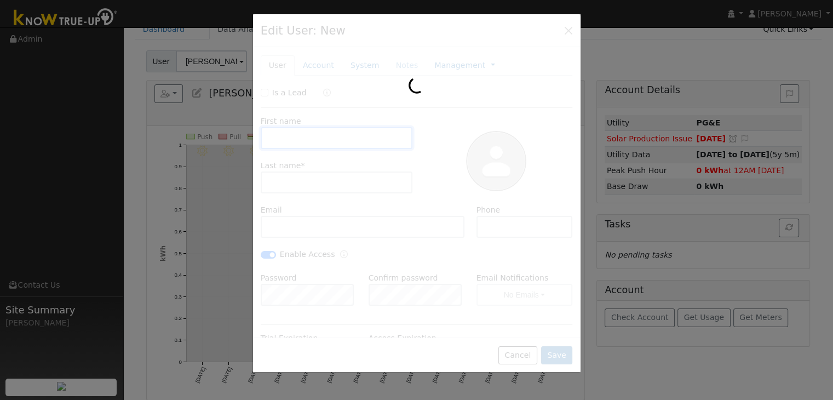
type input "Thomas"
type input "Dulin"
type input "thomas.dulin38@yahoo.com"
type input "(559)-660-9057"
checkbox input "true"
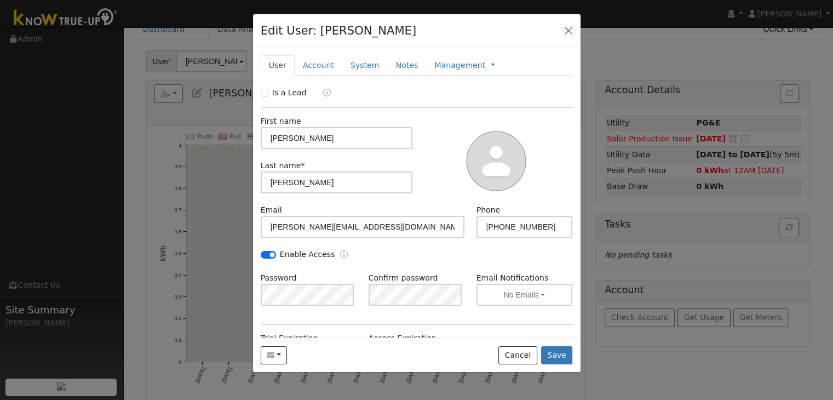
click at [560, 30] on div "Edit User: Thomas Dulin Default Account Default Account 2710 Orange Tree Drive,…" at bounding box center [417, 30] width 328 height 33
click at [570, 30] on button "button" at bounding box center [568, 29] width 15 height 15
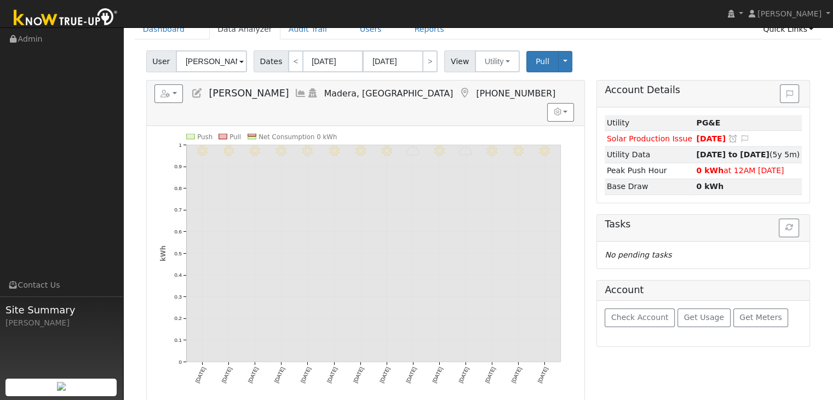
click at [616, 48] on div "User Thomas Dulin Account Default Account Default Account 2710 Orange Tree Driv…" at bounding box center [478, 60] width 668 height 26
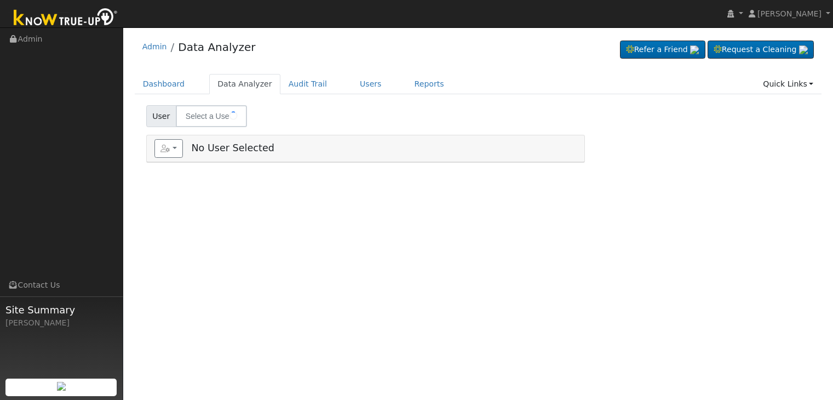
type input "[PERSON_NAME]"
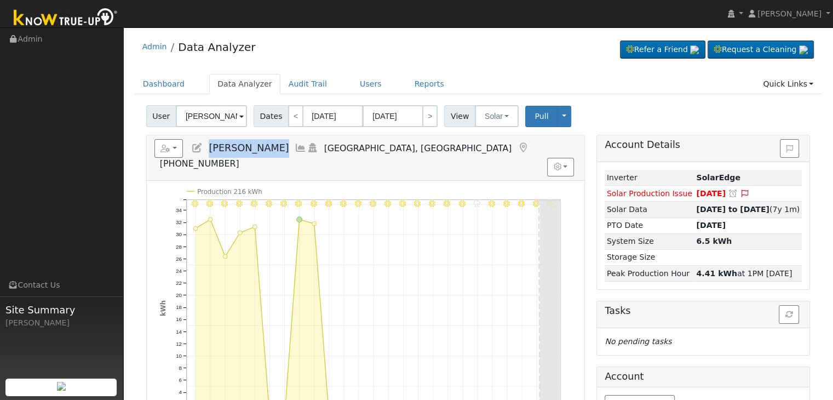
drag, startPoint x: 207, startPoint y: 146, endPoint x: 266, endPoint y: 152, distance: 58.9
click at [266, 152] on h5 "Reports Scenario Health Check Energy Audit Account Timeline User Audit Trail In…" at bounding box center [365, 154] width 422 height 30
copy span "[PERSON_NAME]"
click at [435, 61] on div "Admin Data Analyzer Refer a Friend Request a Cleaning" at bounding box center [479, 49] width 688 height 33
click at [443, 74] on ul "Dashboard Data Analyzer Audit Trail Users Reports Quick Links Quick Add Quick C…" at bounding box center [479, 84] width 688 height 20
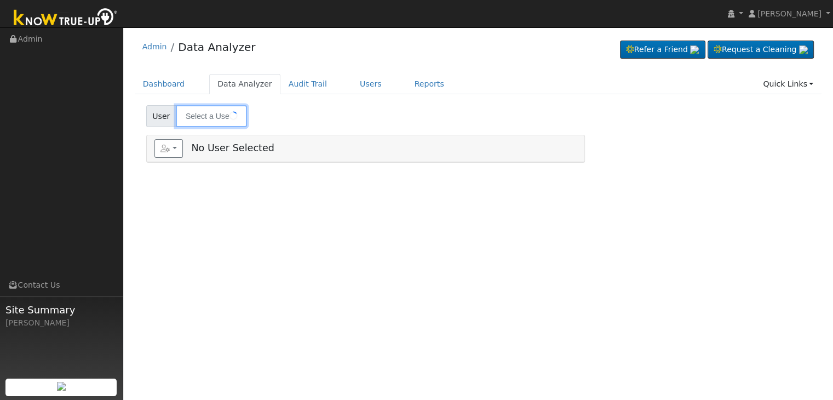
type input "[PERSON_NAME]"
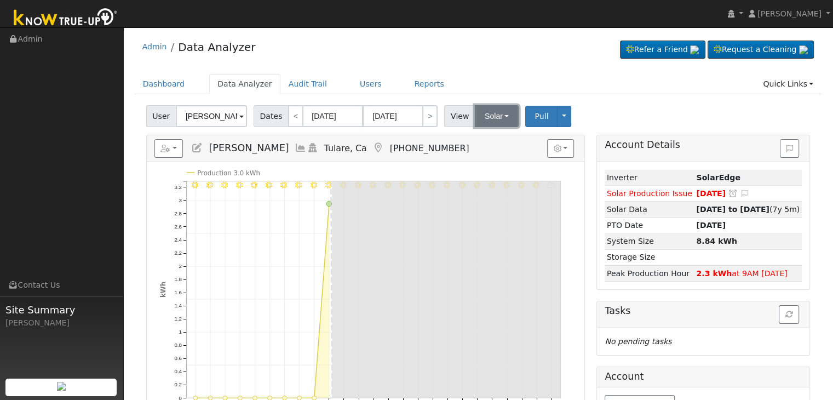
click at [479, 117] on button "Solar" at bounding box center [497, 116] width 44 height 22
click at [496, 135] on link "Utility" at bounding box center [511, 140] width 76 height 15
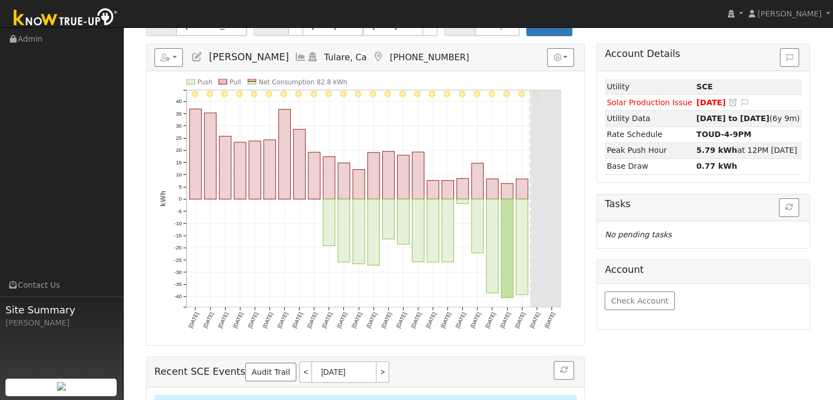
scroll to position [110, 0]
